Goal: Check status: Check status

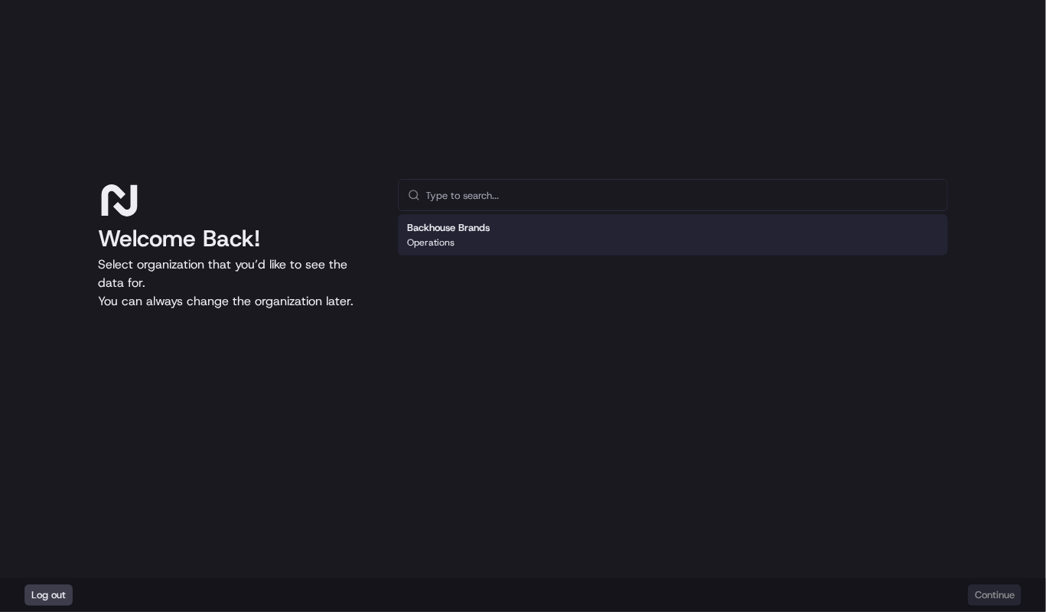
click at [505, 239] on div "Backhouse Brands Operations" at bounding box center [673, 234] width 550 height 41
click at [1006, 602] on button "Continue" at bounding box center [995, 594] width 54 height 21
